Goal: Navigation & Orientation: Understand site structure

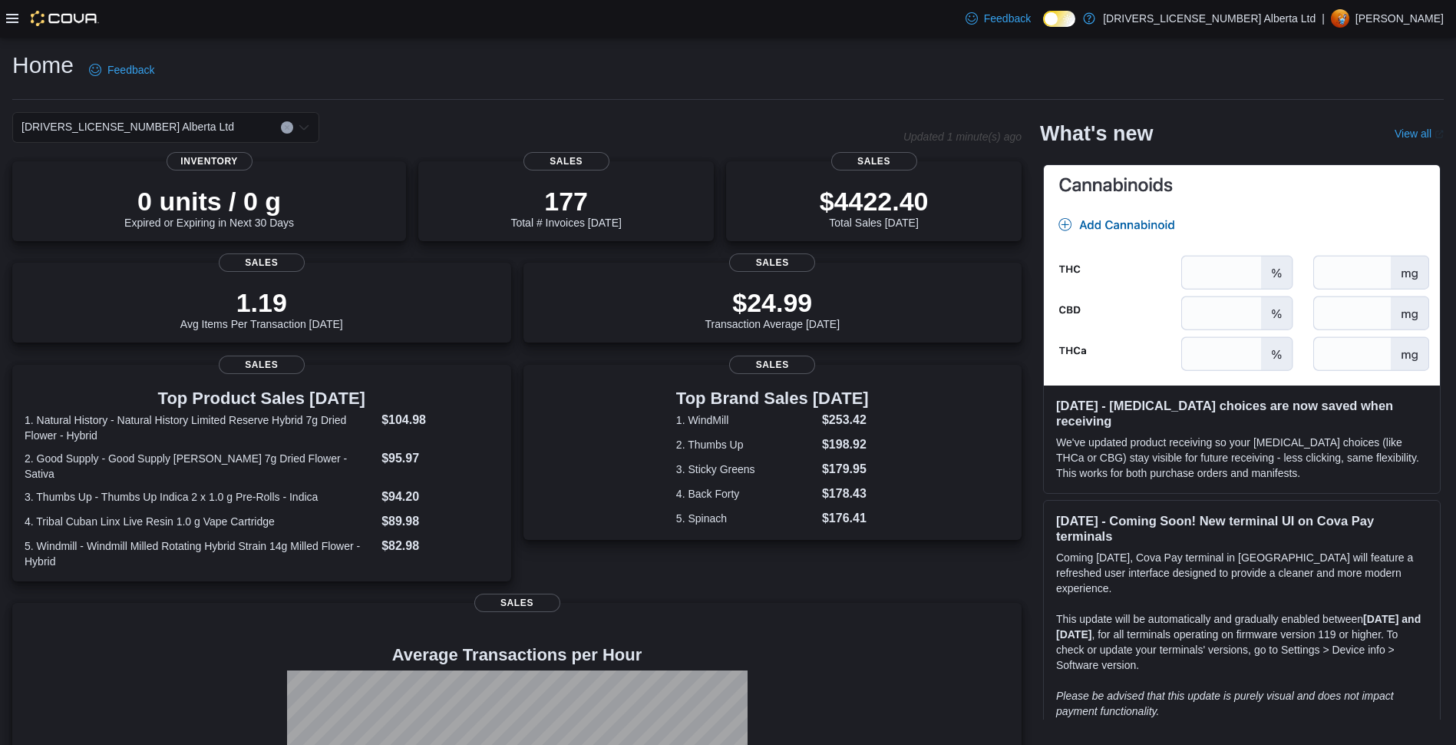
click at [13, 21] on icon at bounding box center [12, 18] width 12 height 12
